Goal: Navigation & Orientation: Find specific page/section

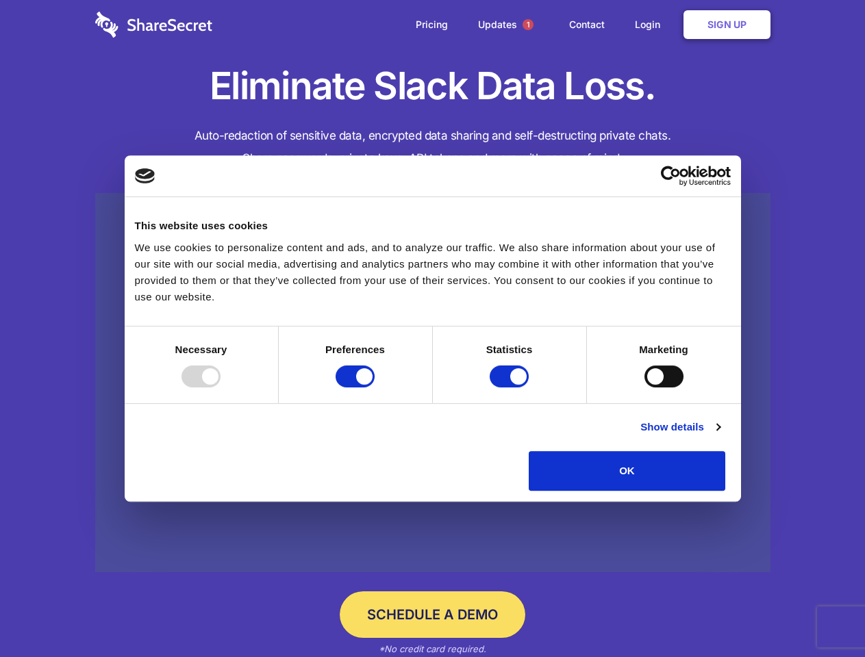
click at [220, 387] on div at bounding box center [200, 377] width 39 height 22
click at [374, 387] on input "Preferences" at bounding box center [354, 377] width 39 height 22
checkbox input "false"
click at [511, 387] on input "Statistics" at bounding box center [508, 377] width 39 height 22
checkbox input "false"
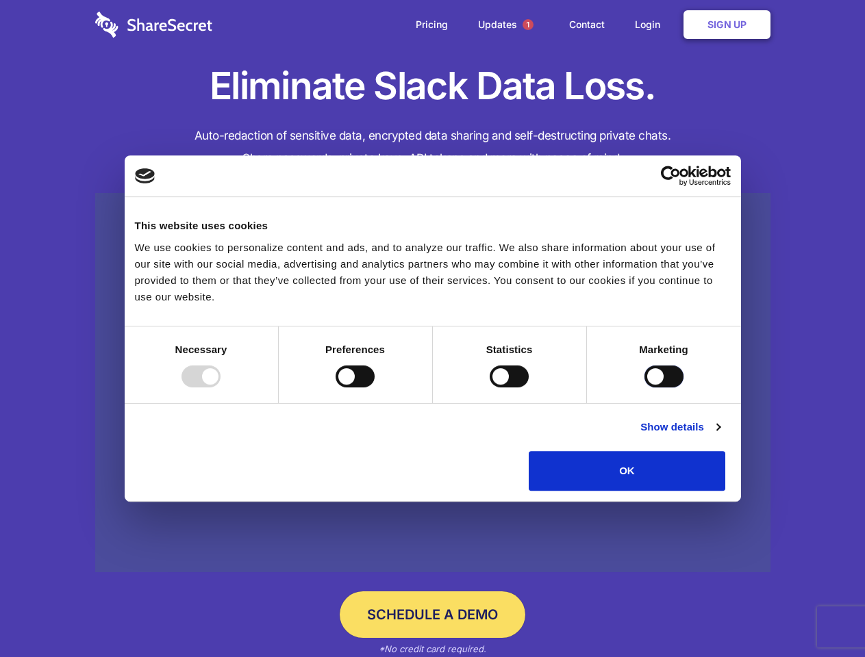
click at [644, 387] on input "Marketing" at bounding box center [663, 377] width 39 height 22
checkbox input "true"
click at [719, 435] on link "Show details" at bounding box center [679, 427] width 79 height 16
click at [0, 0] on li "Necessary 7 Necessary cookies help make a website usable by enabling basic func…" at bounding box center [0, 0] width 0 height 0
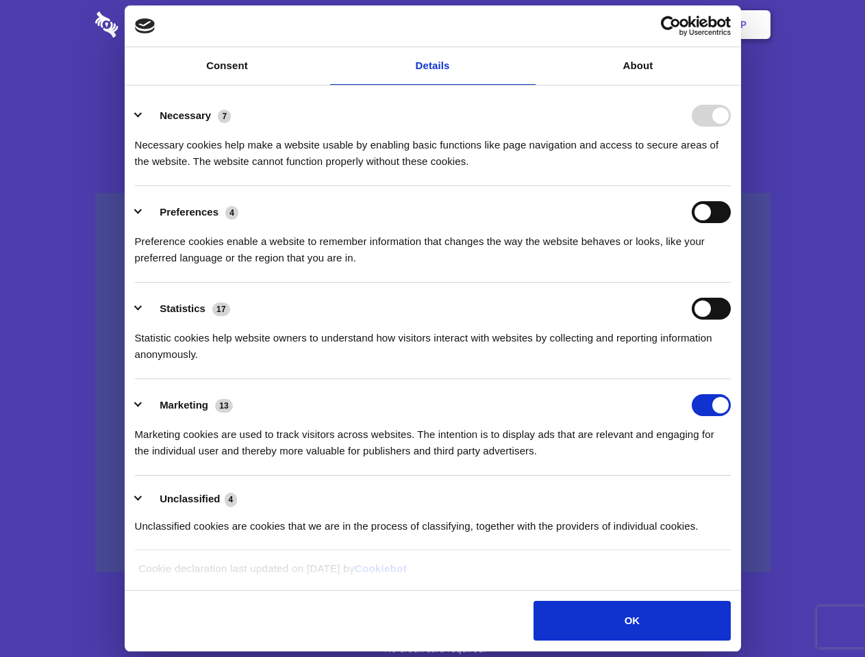
click at [527, 25] on span "1" at bounding box center [527, 24] width 11 height 11
